Goal: Information Seeking & Learning: Learn about a topic

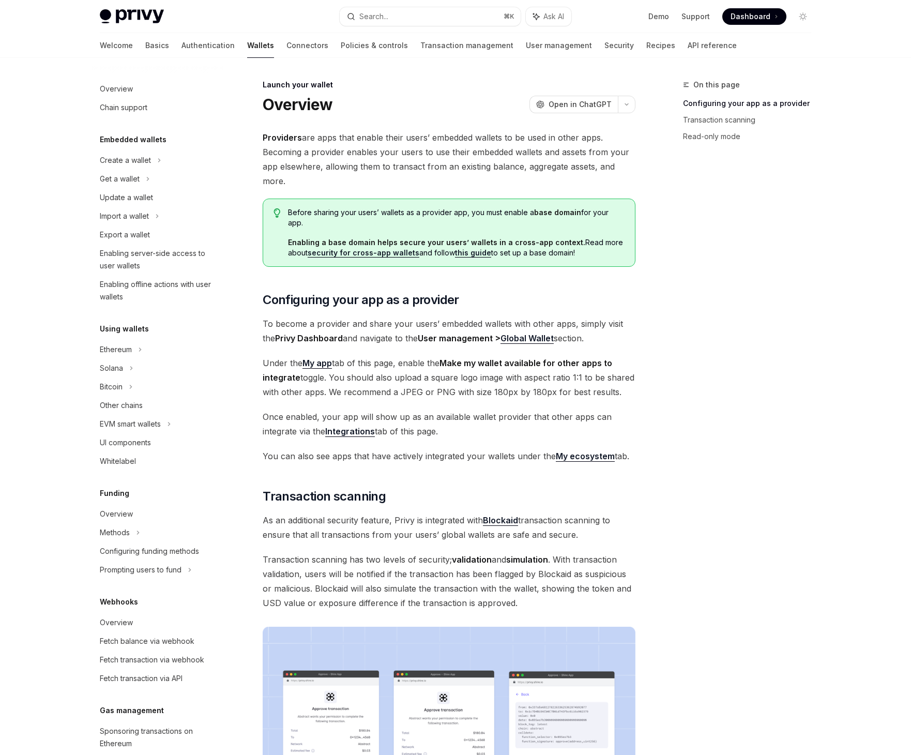
scroll to position [140, 0]
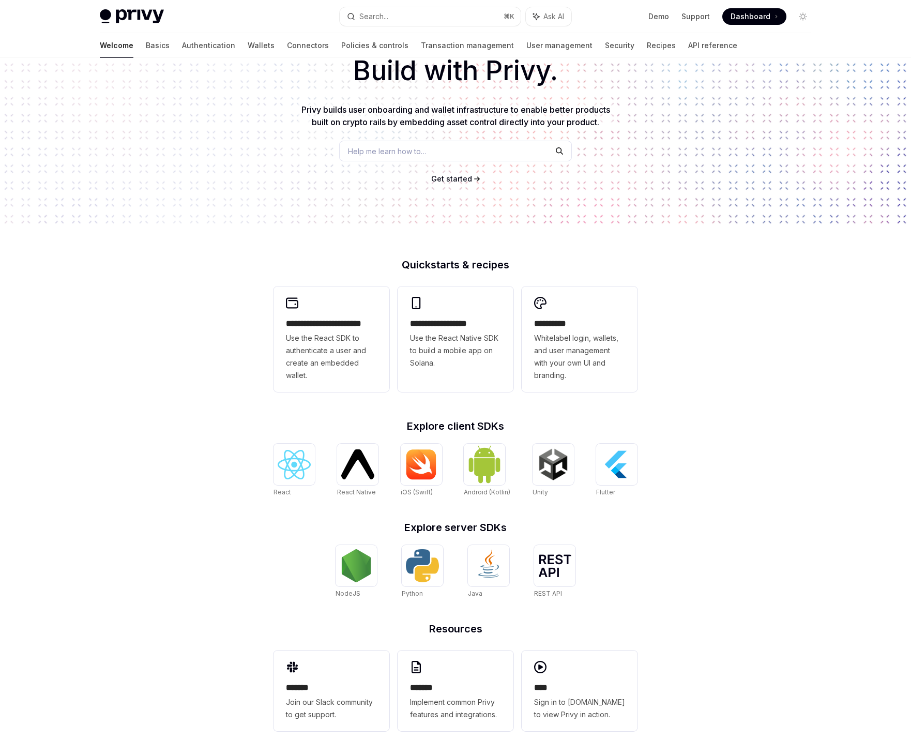
scroll to position [67, 0]
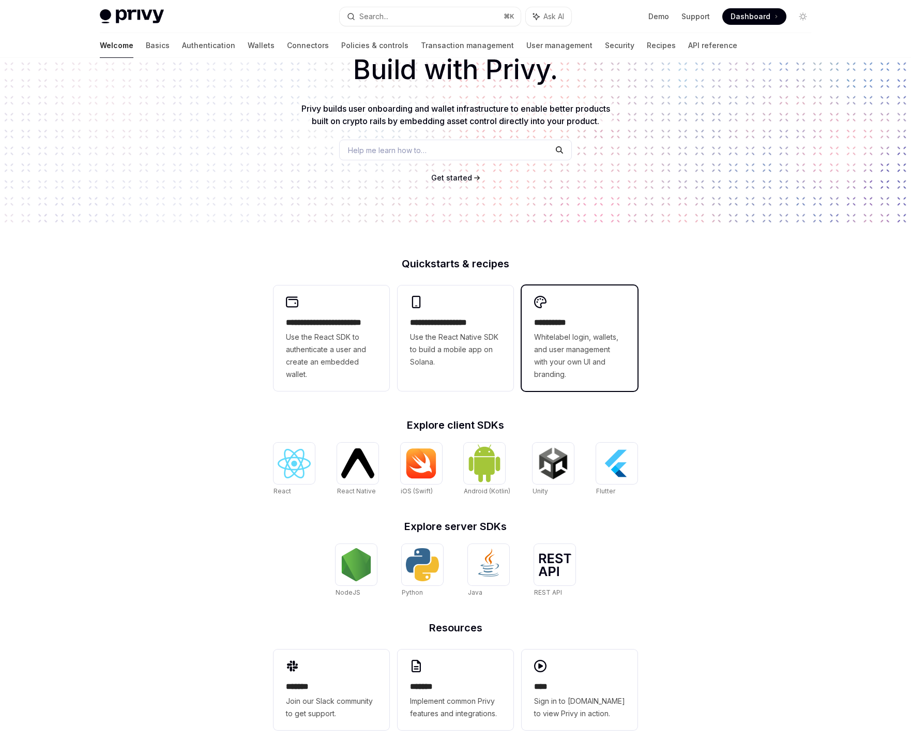
click at [594, 358] on span "Whitelabel login, wallets, and user management with your own UI and branding." at bounding box center [579, 356] width 91 height 50
click at [371, 356] on span "Use the React SDK to authenticate a user and create an embedded wallet." at bounding box center [331, 356] width 91 height 50
click at [468, 690] on h2 "*******" at bounding box center [455, 686] width 91 height 12
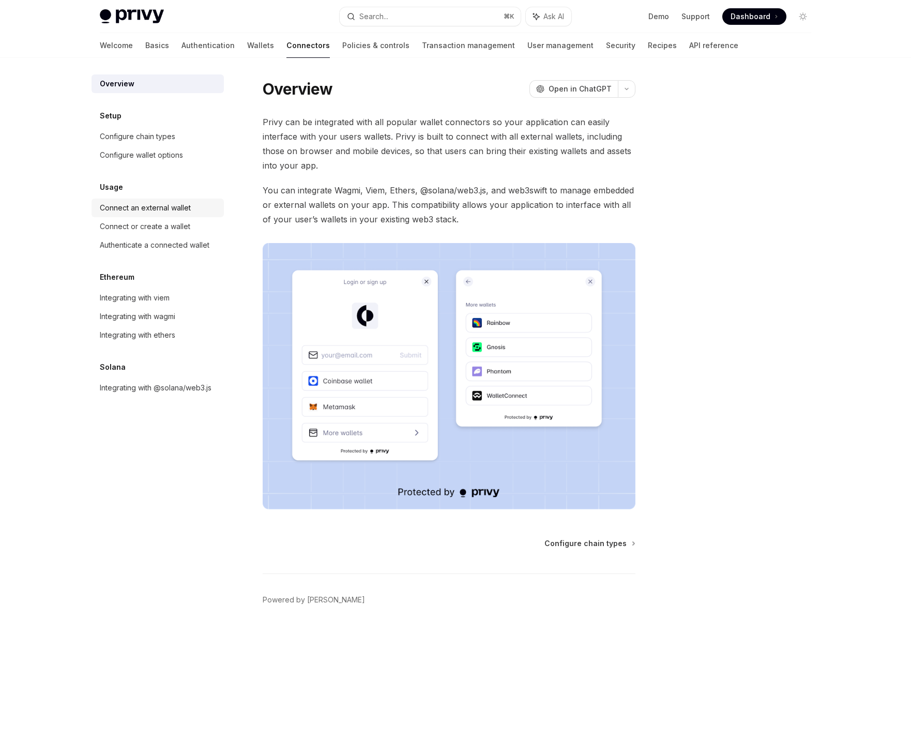
click at [149, 210] on div "Connect an external wallet" at bounding box center [145, 208] width 91 height 12
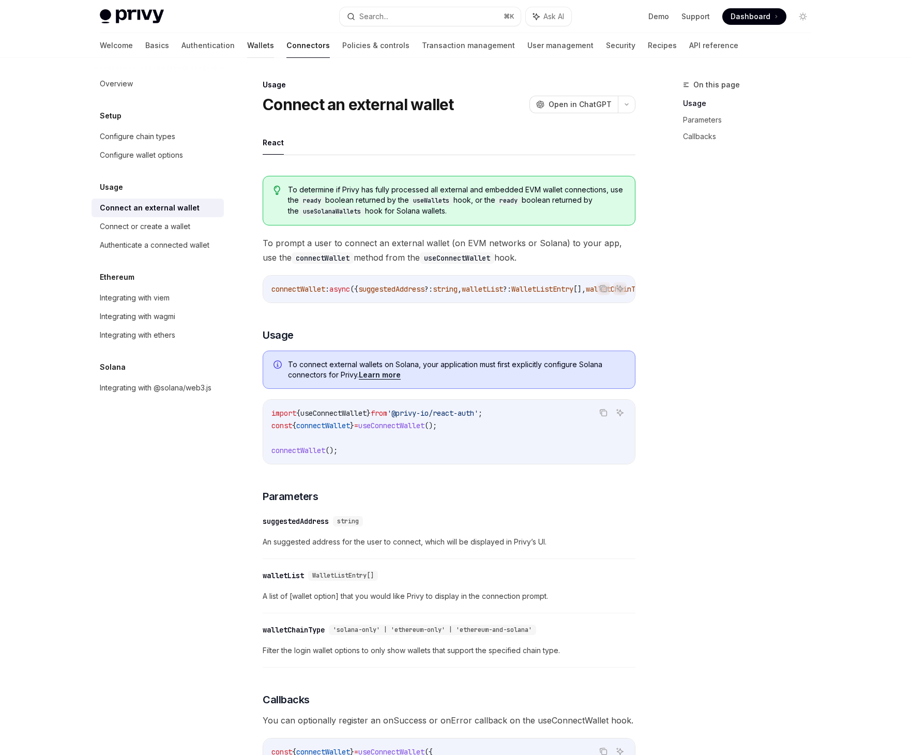
click at [247, 41] on link "Wallets" at bounding box center [260, 45] width 27 height 25
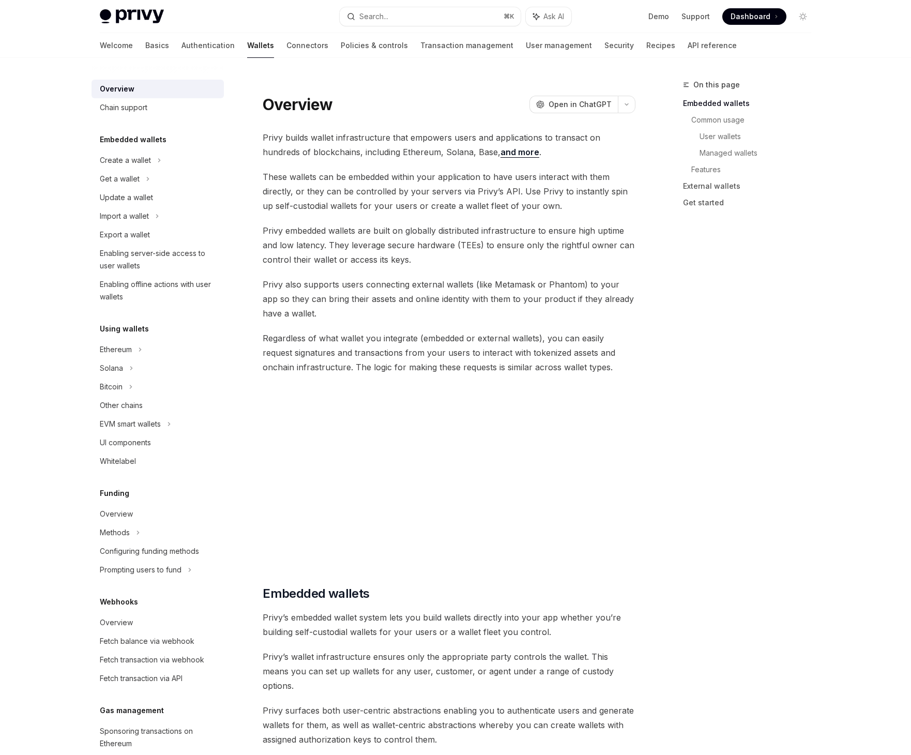
scroll to position [2, 0]
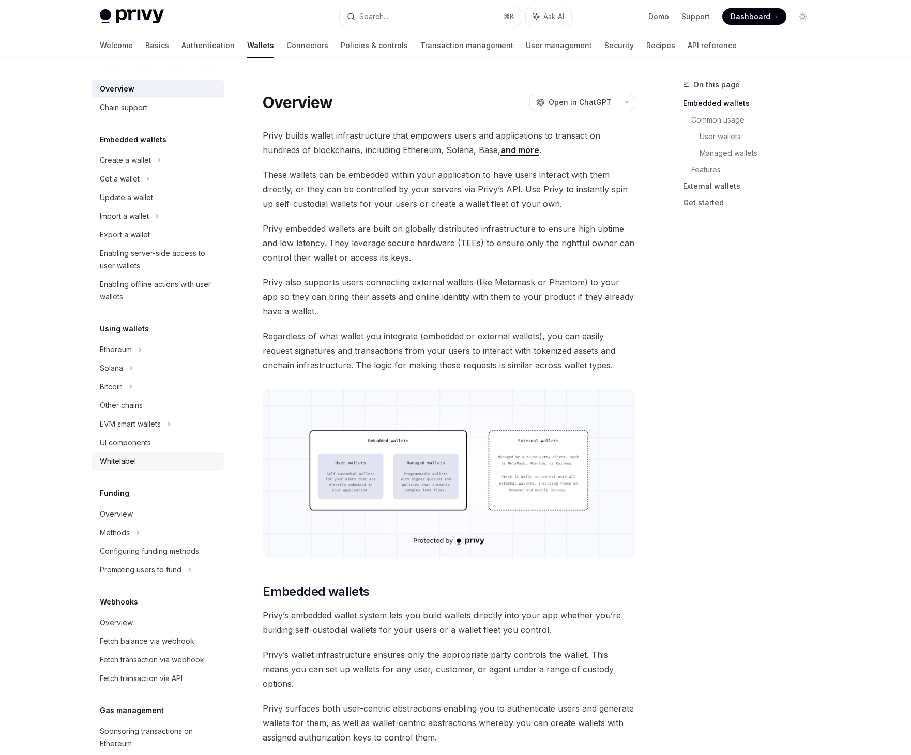
click at [153, 455] on div "Whitelabel" at bounding box center [159, 461] width 118 height 12
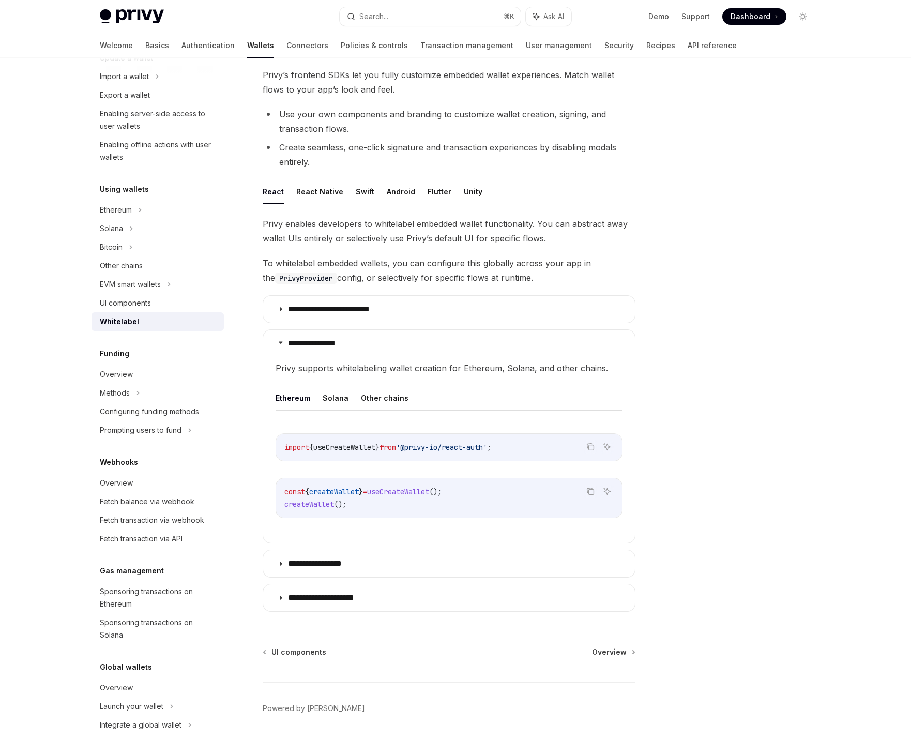
scroll to position [79, 0]
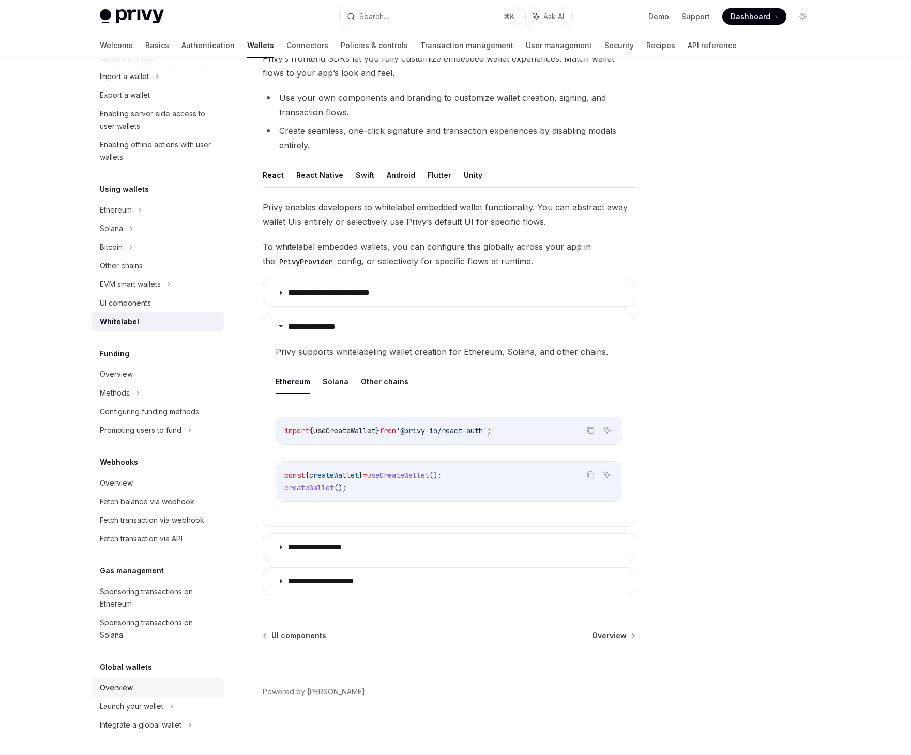
click at [159, 683] on div "Overview" at bounding box center [159, 688] width 118 height 12
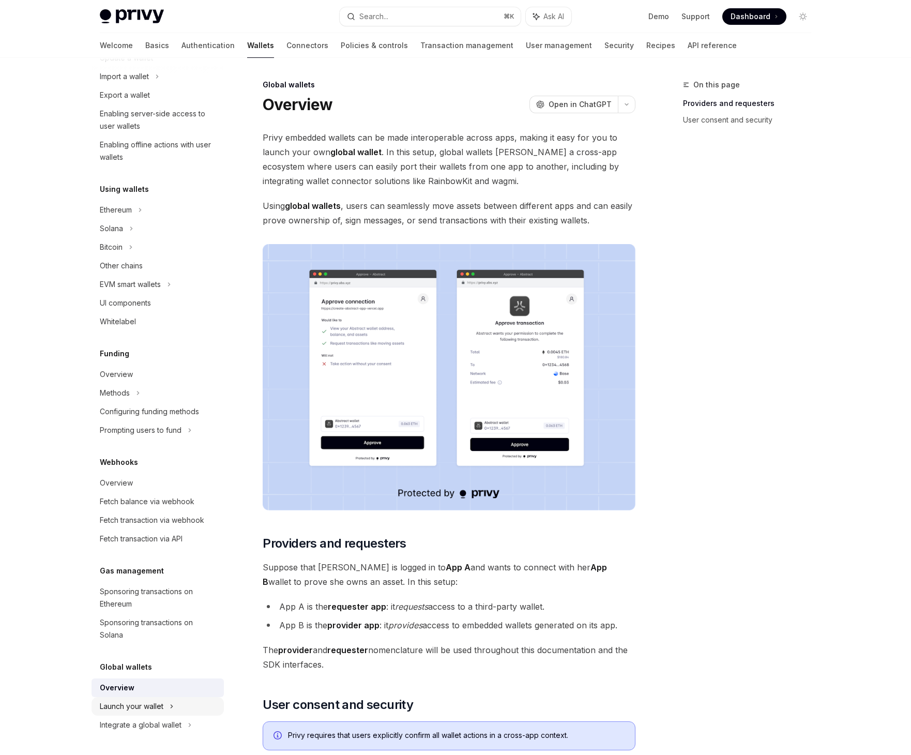
click at [149, 709] on div "Launch your wallet" at bounding box center [132, 706] width 64 height 12
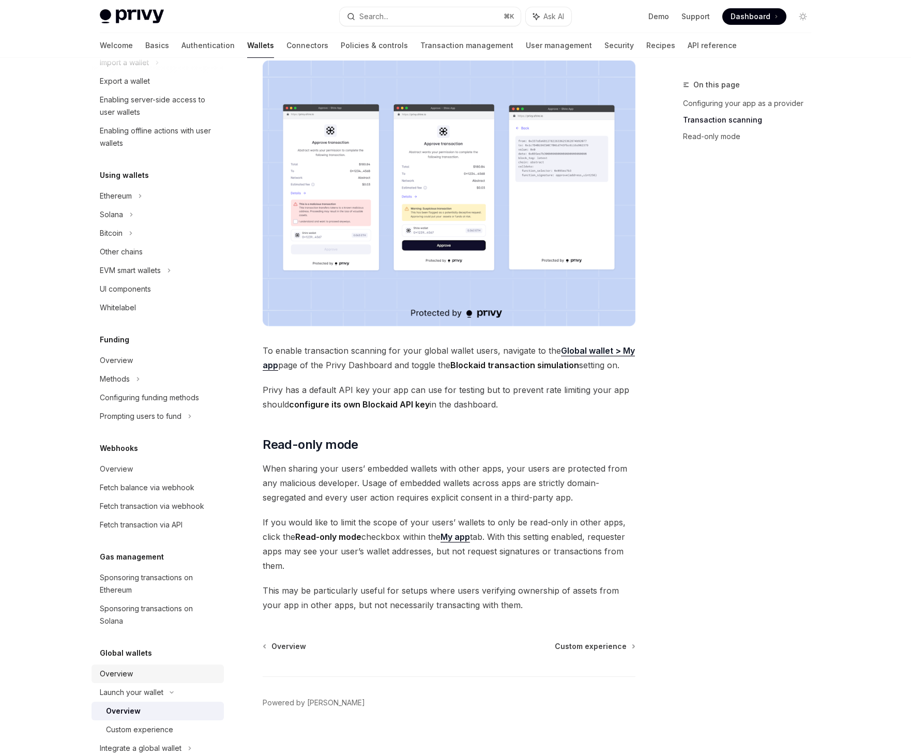
scroll to position [177, 0]
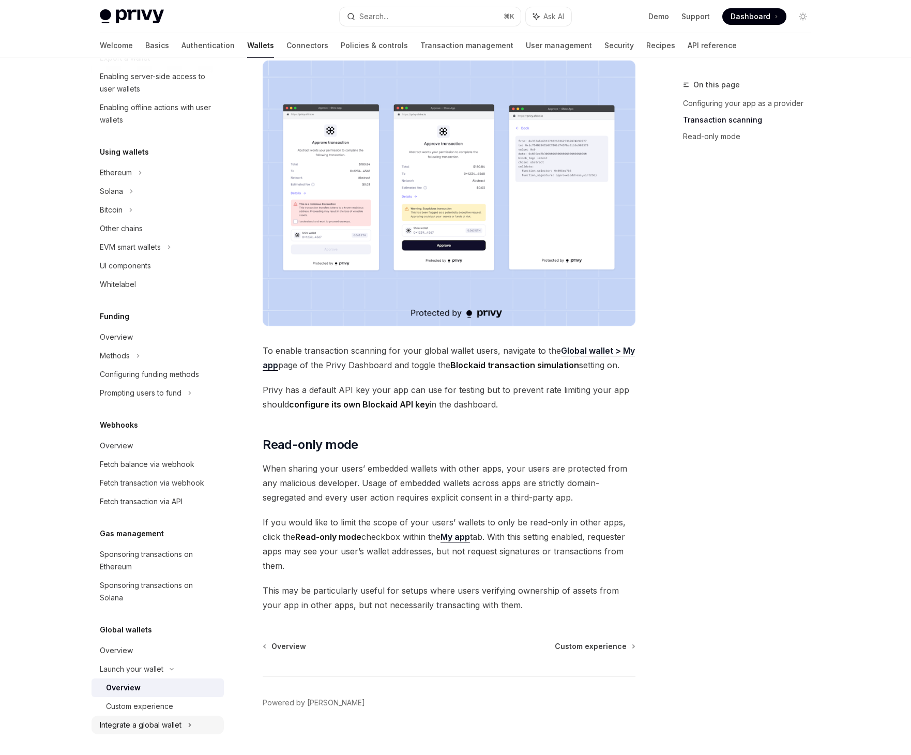
click at [158, 724] on div "Integrate a global wallet" at bounding box center [141, 725] width 82 height 12
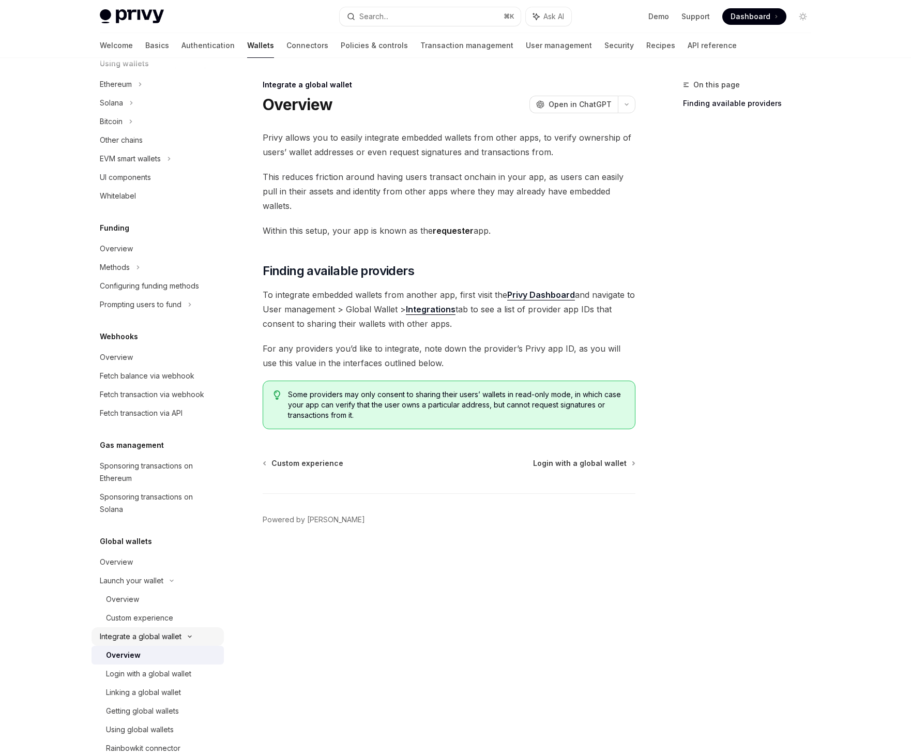
scroll to position [266, 0]
click at [159, 695] on div "Linking a global wallet" at bounding box center [143, 692] width 75 height 12
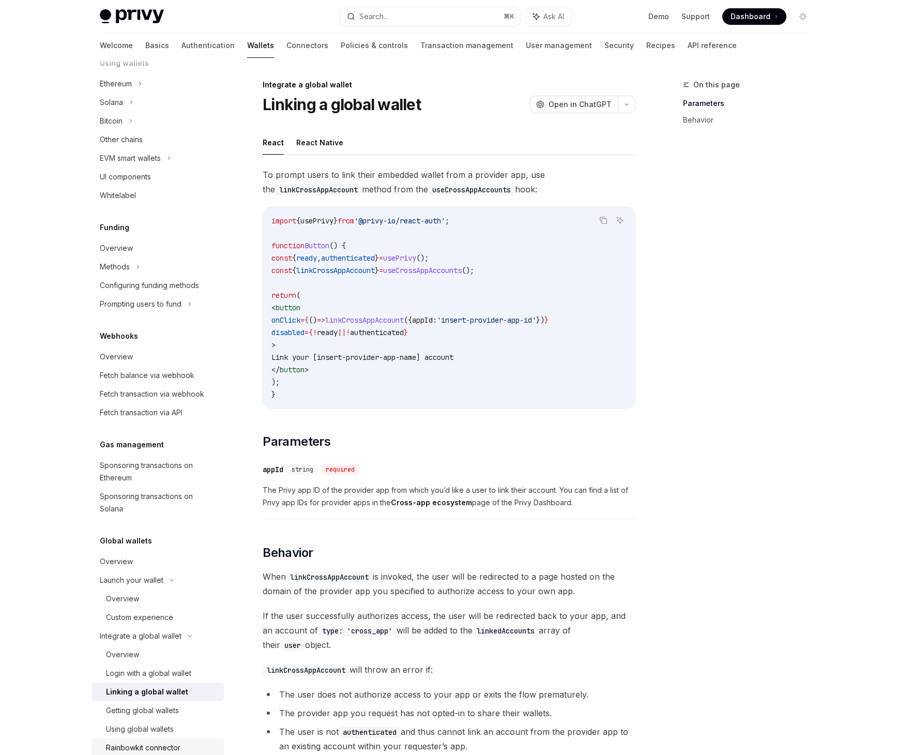
click at [154, 747] on div "Rainbowkit connector" at bounding box center [143, 747] width 74 height 12
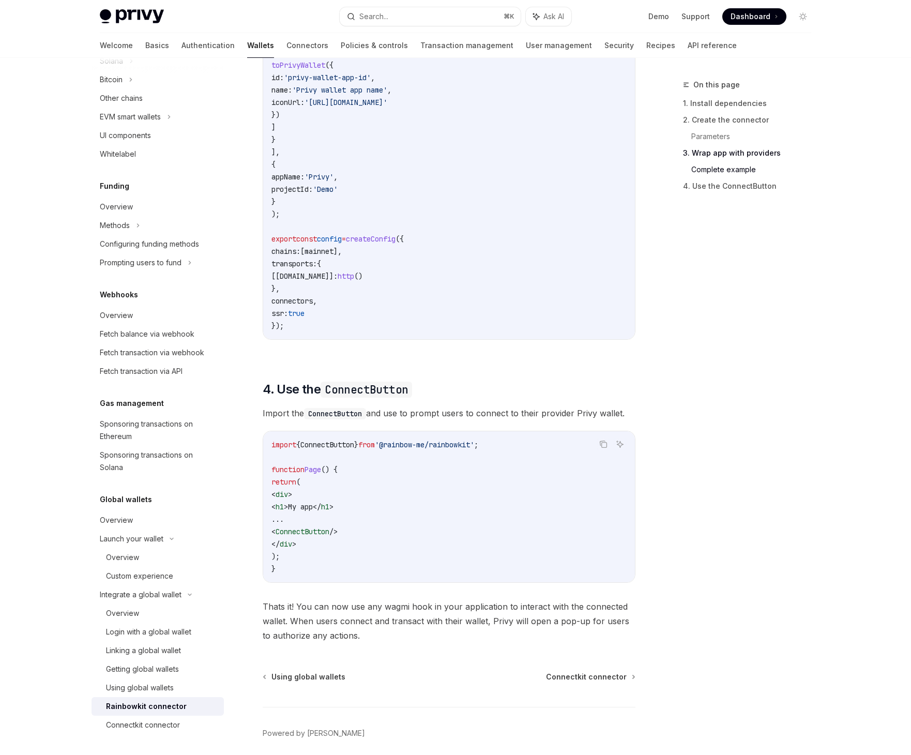
scroll to position [2230, 0]
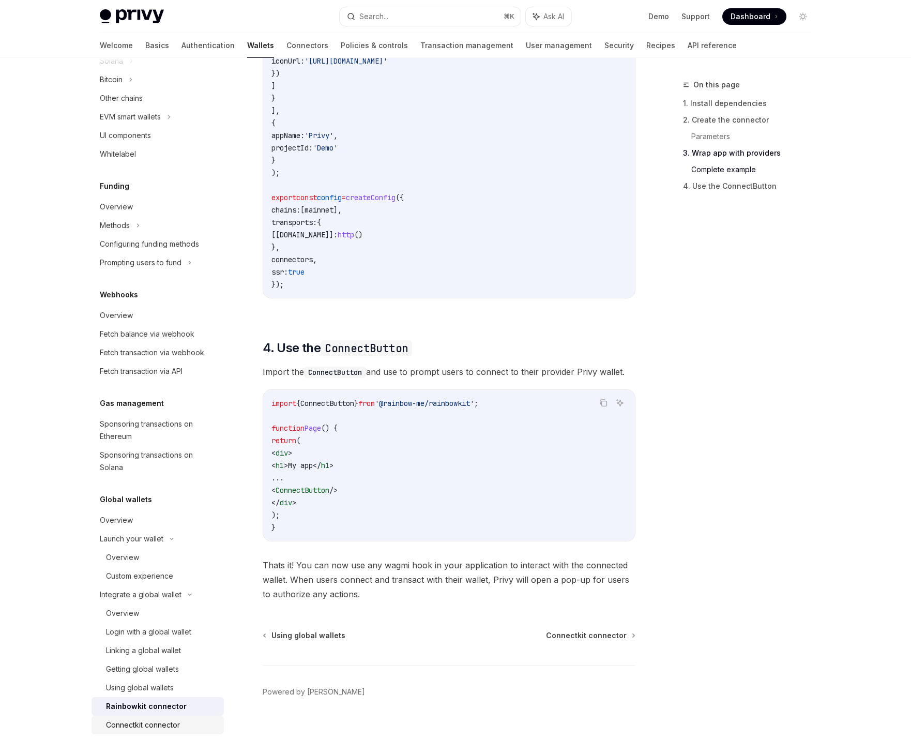
click at [150, 731] on div "Connectkit connector" at bounding box center [143, 725] width 74 height 12
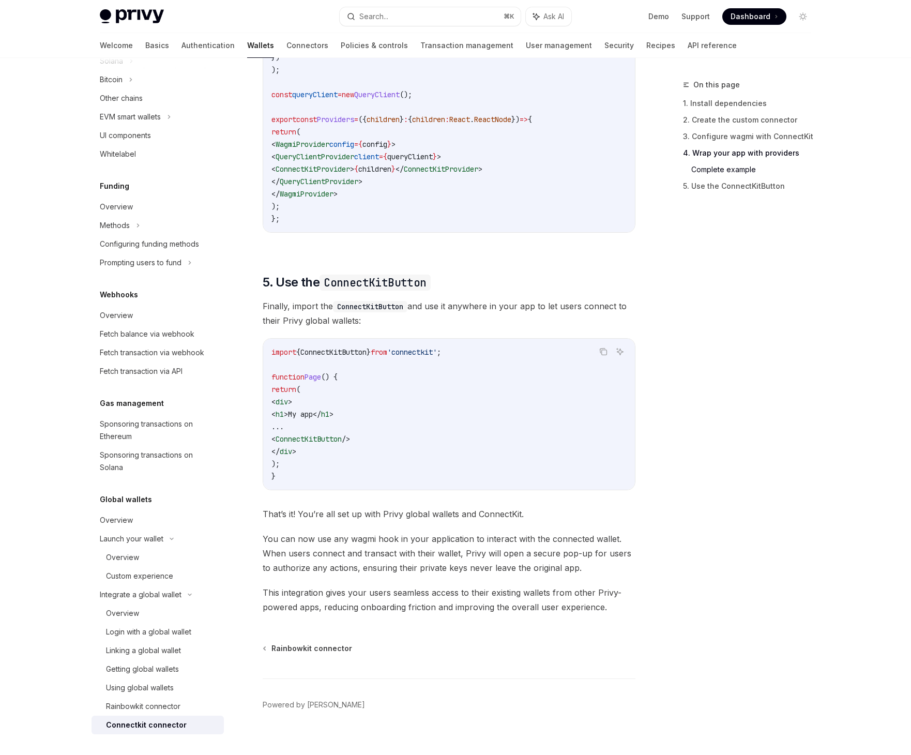
scroll to position [1896, 0]
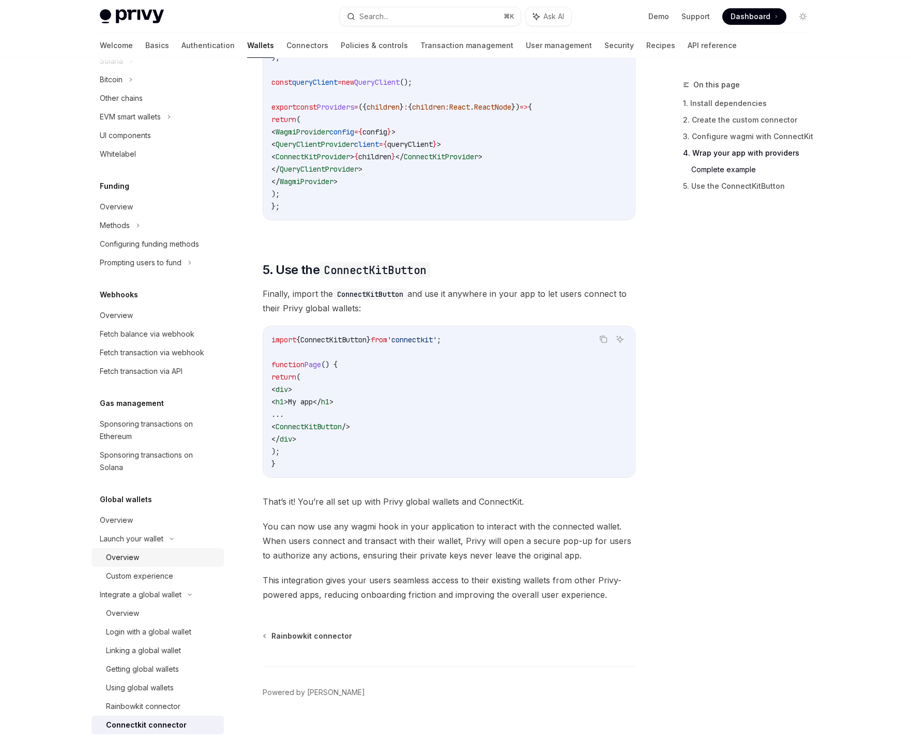
click at [137, 556] on div "Overview" at bounding box center [122, 557] width 33 height 12
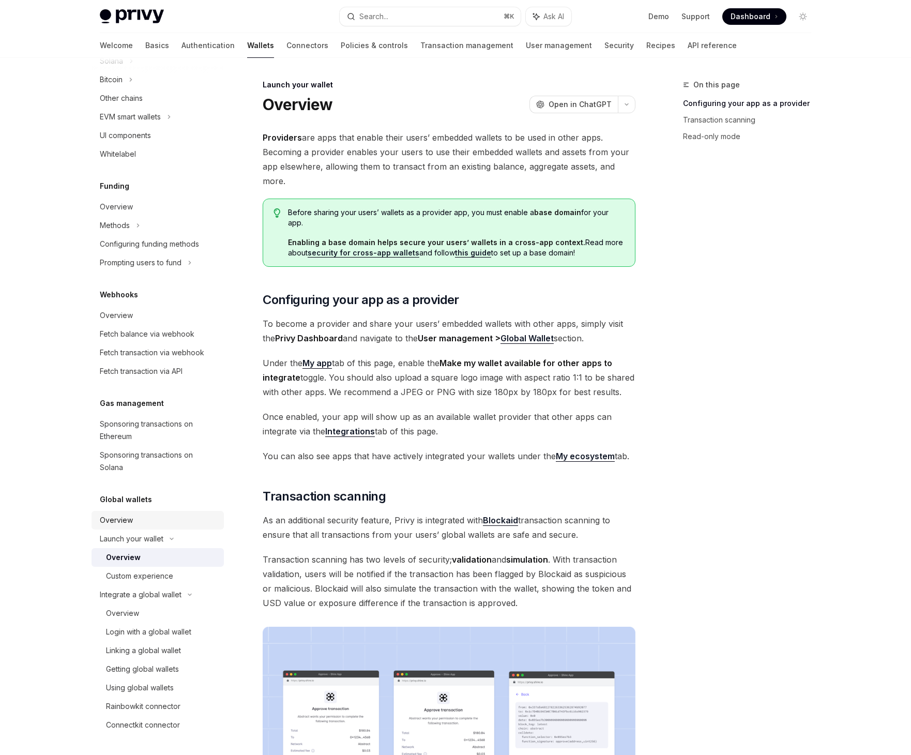
click at [132, 525] on div "Overview" at bounding box center [159, 520] width 118 height 12
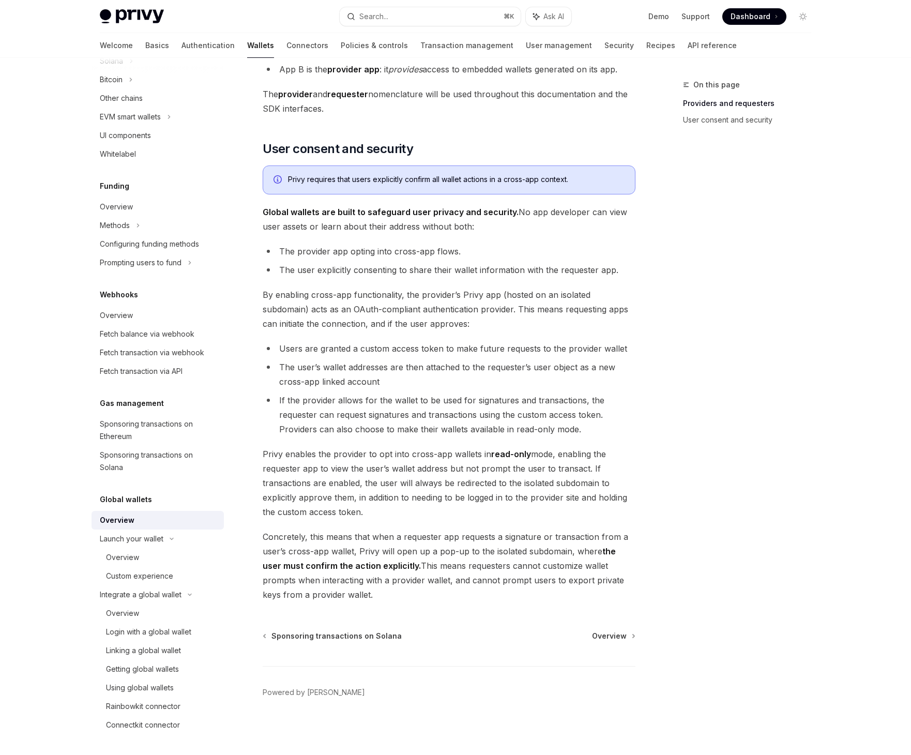
scroll to position [556, 0]
click at [153, 556] on div "Overview" at bounding box center [162, 557] width 112 height 12
type textarea "*"
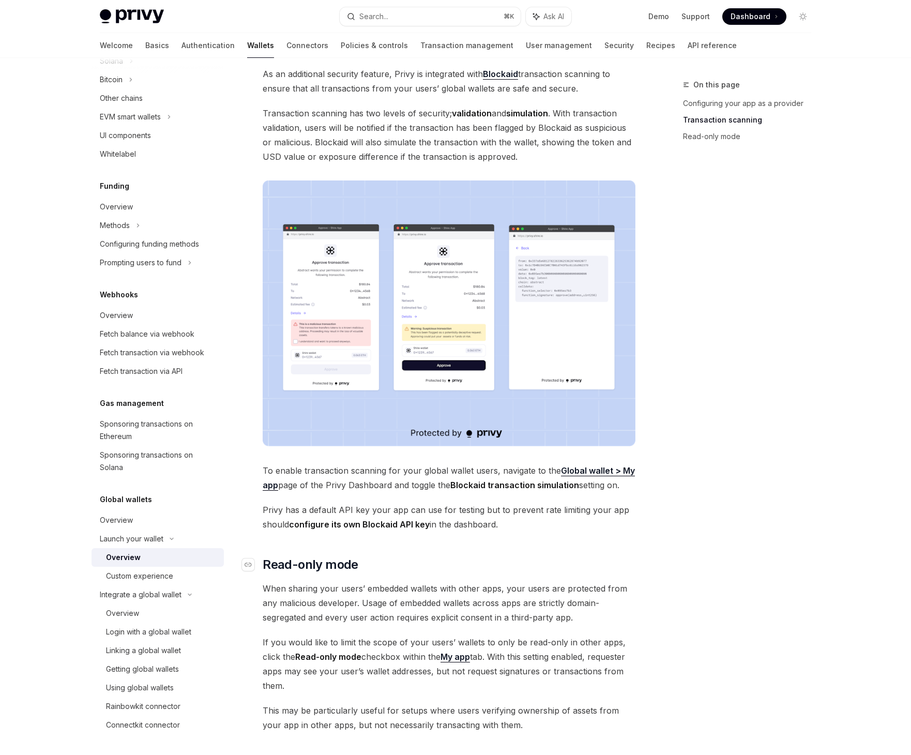
scroll to position [566, 0]
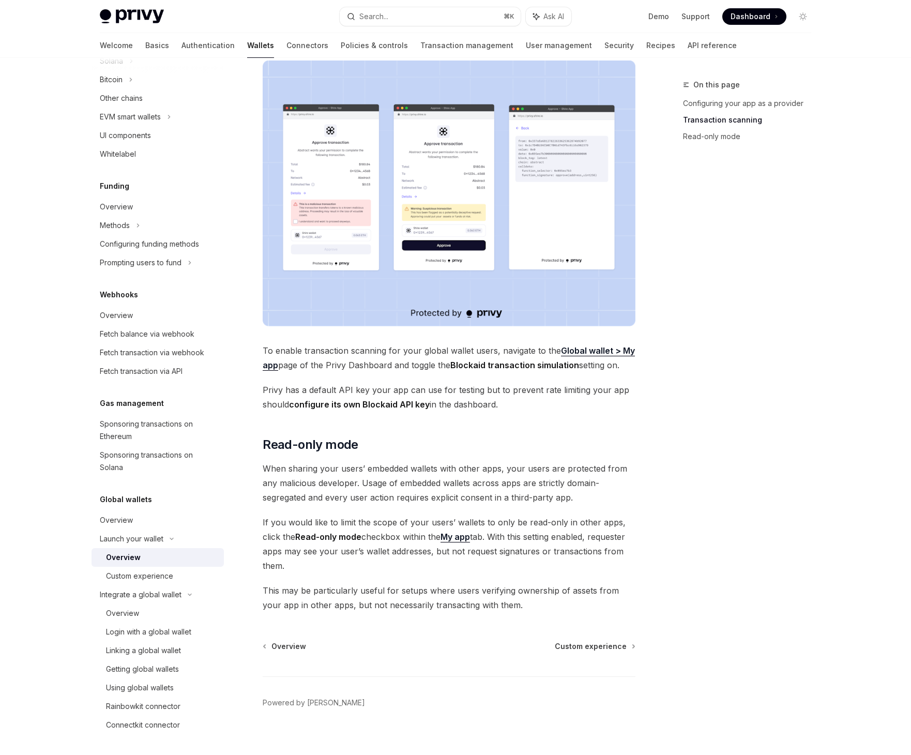
click at [447, 550] on span "If you would like to limit the scope of your users’ wallets to only be read-onl…" at bounding box center [449, 544] width 373 height 58
